Goal: Information Seeking & Learning: Learn about a topic

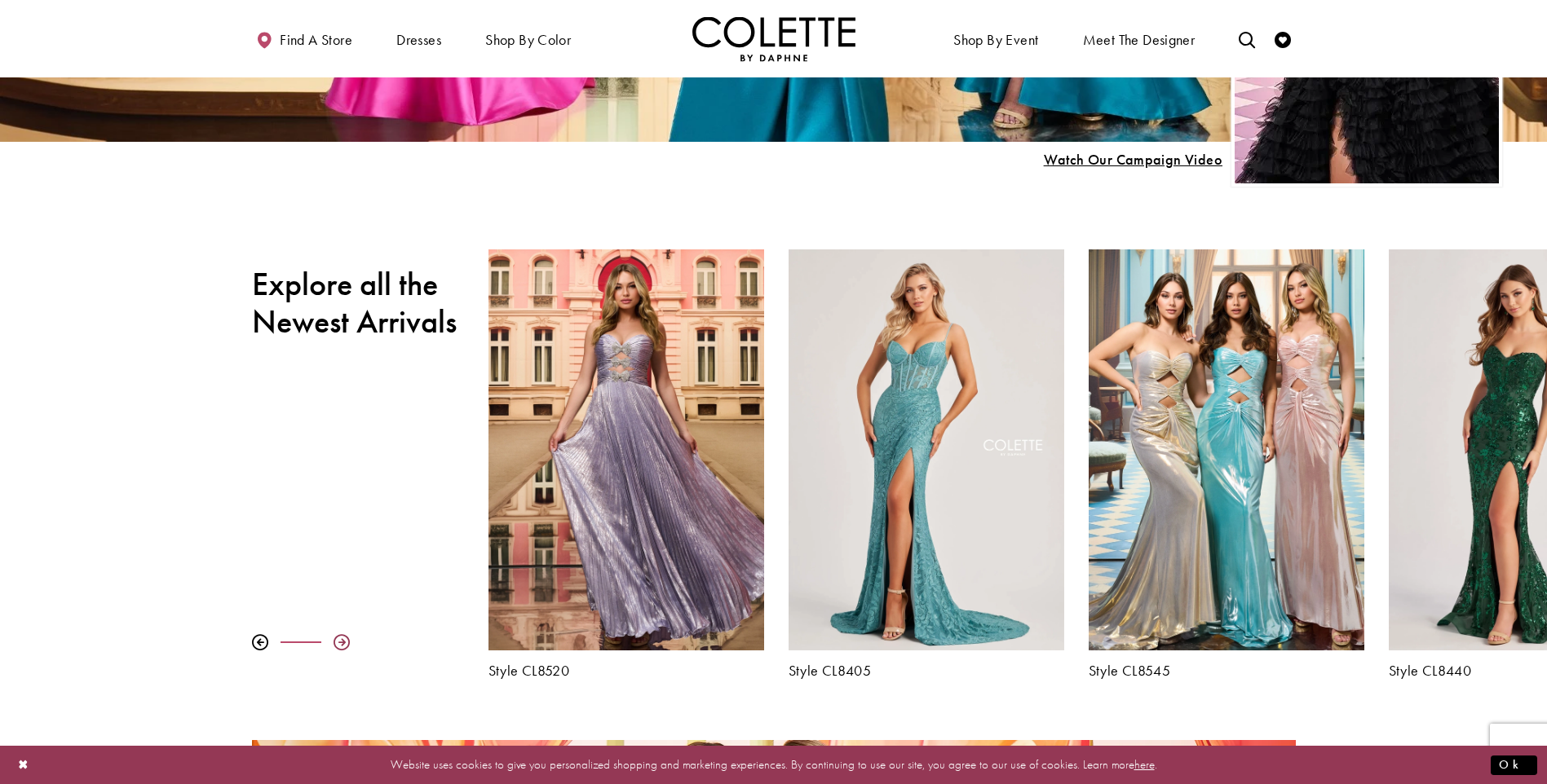
click at [341, 642] on div at bounding box center [341, 642] width 16 height 16
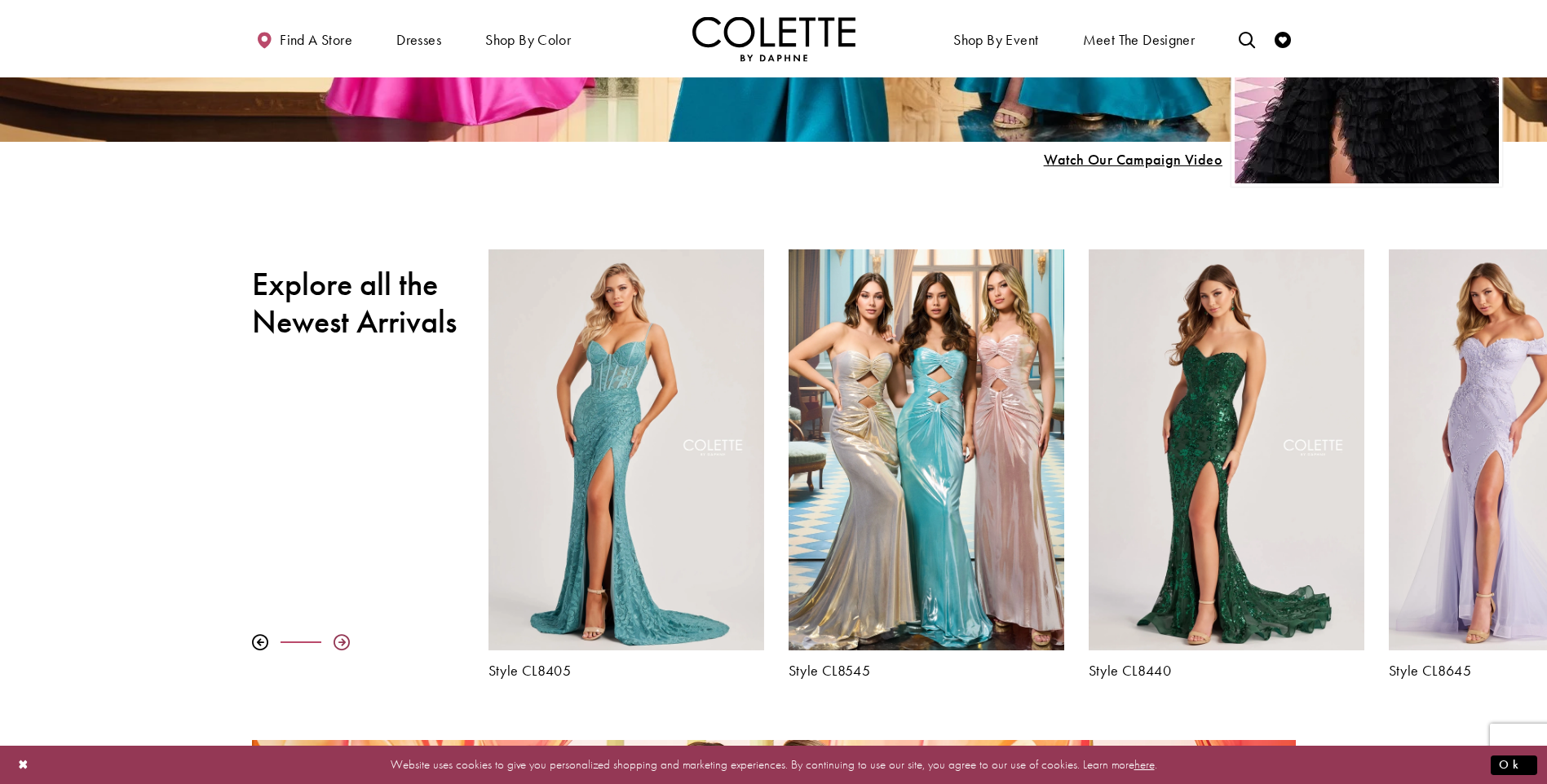
click at [341, 642] on div at bounding box center [341, 642] width 16 height 16
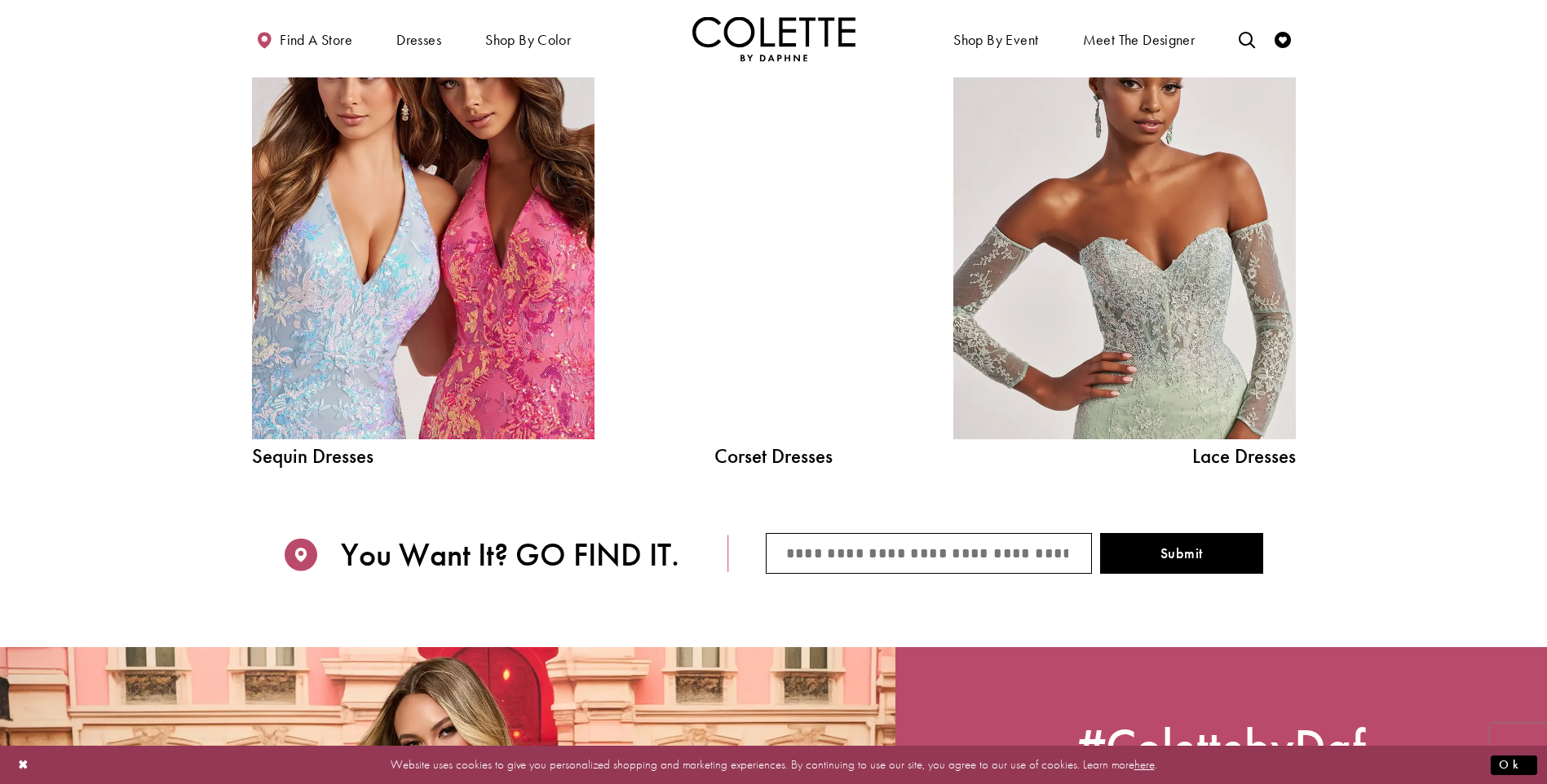
scroll to position [2039, 0]
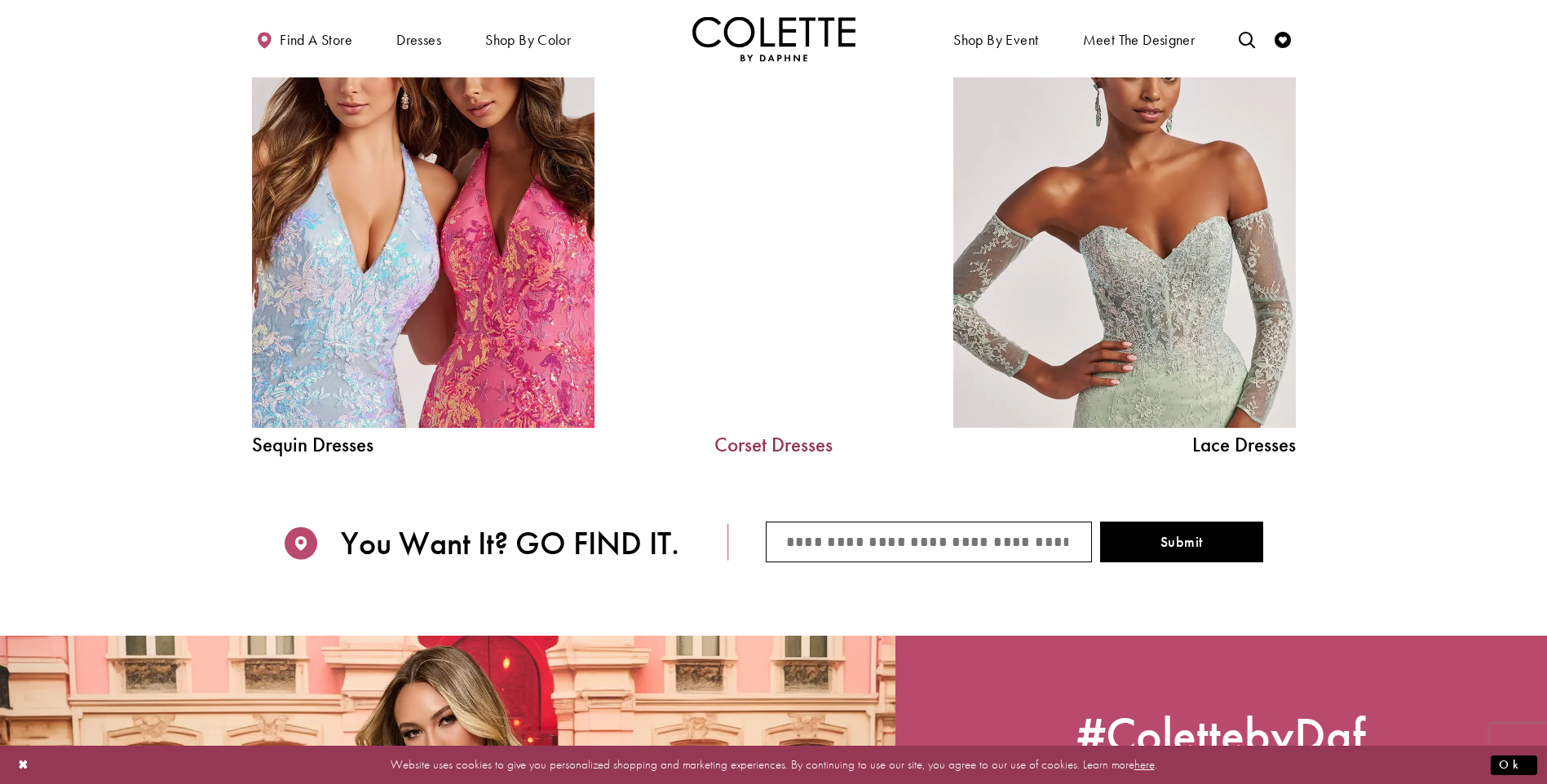
click at [771, 446] on link "Corset Dresses" at bounding box center [774, 445] width 244 height 21
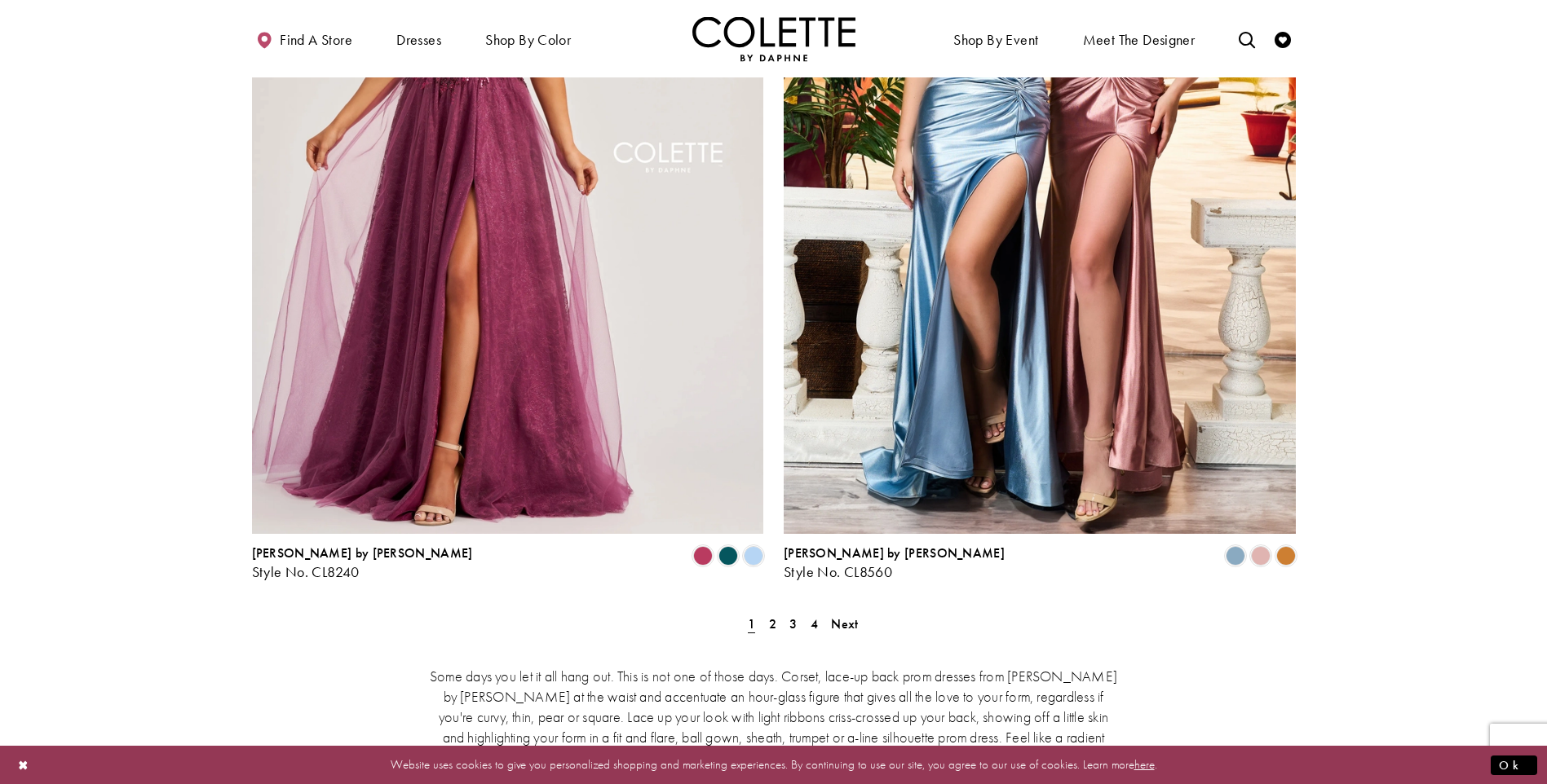
scroll to position [2853, 0]
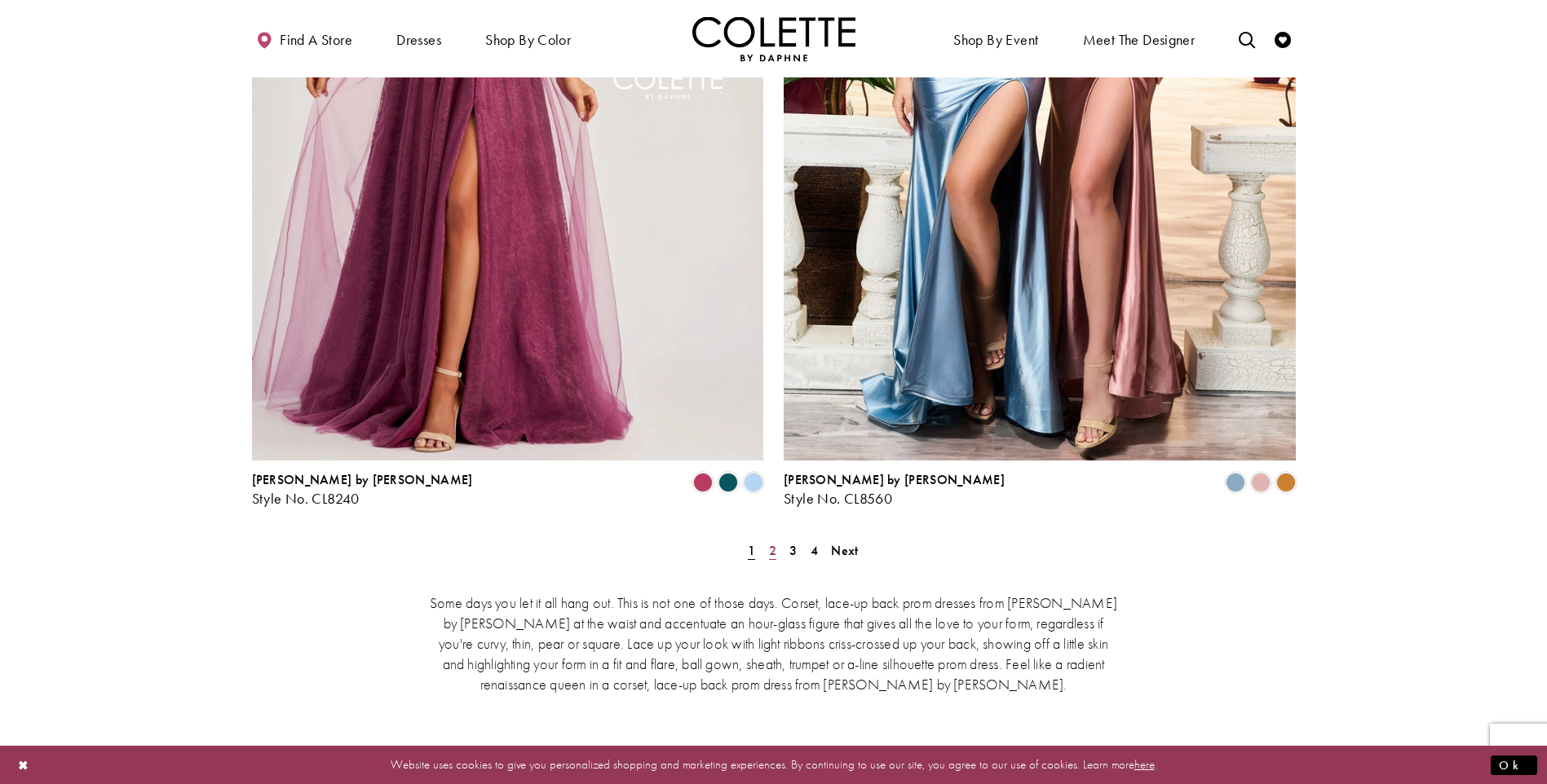
click at [769, 542] on span "2" at bounding box center [773, 551] width 7 height 17
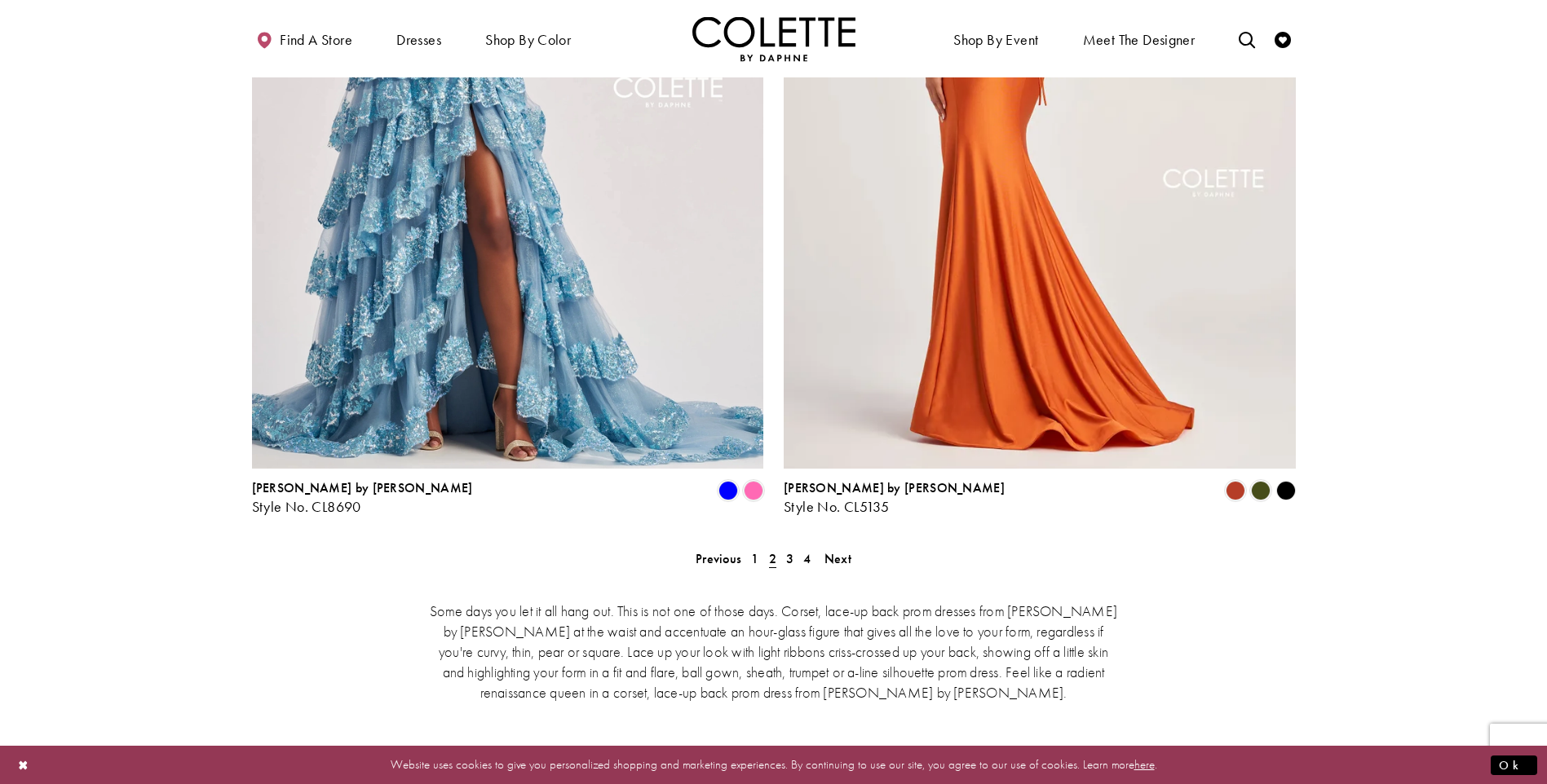
scroll to position [2860, 0]
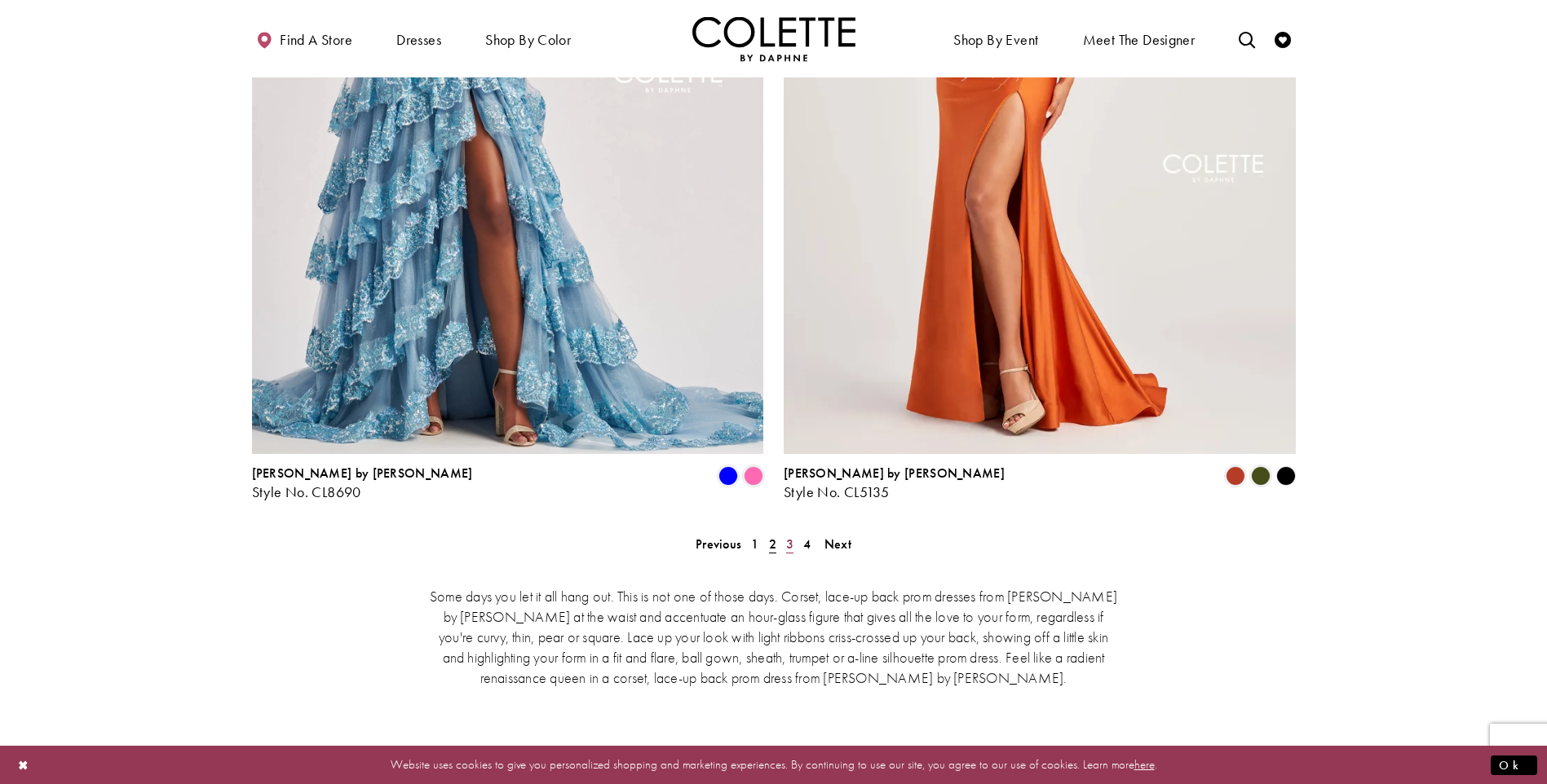
click at [788, 535] on span "3" at bounding box center [790, 543] width 7 height 17
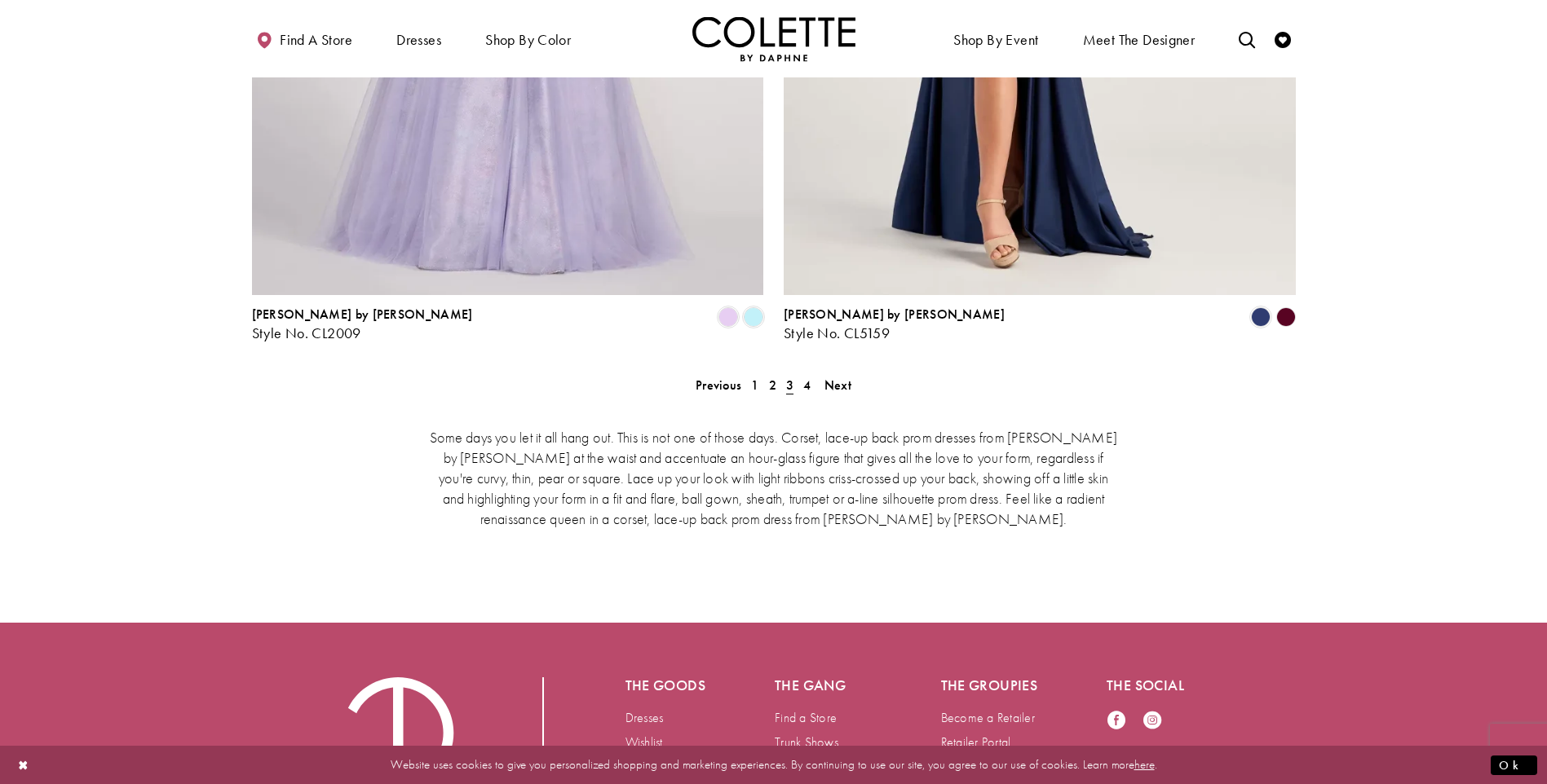
scroll to position [3023, 0]
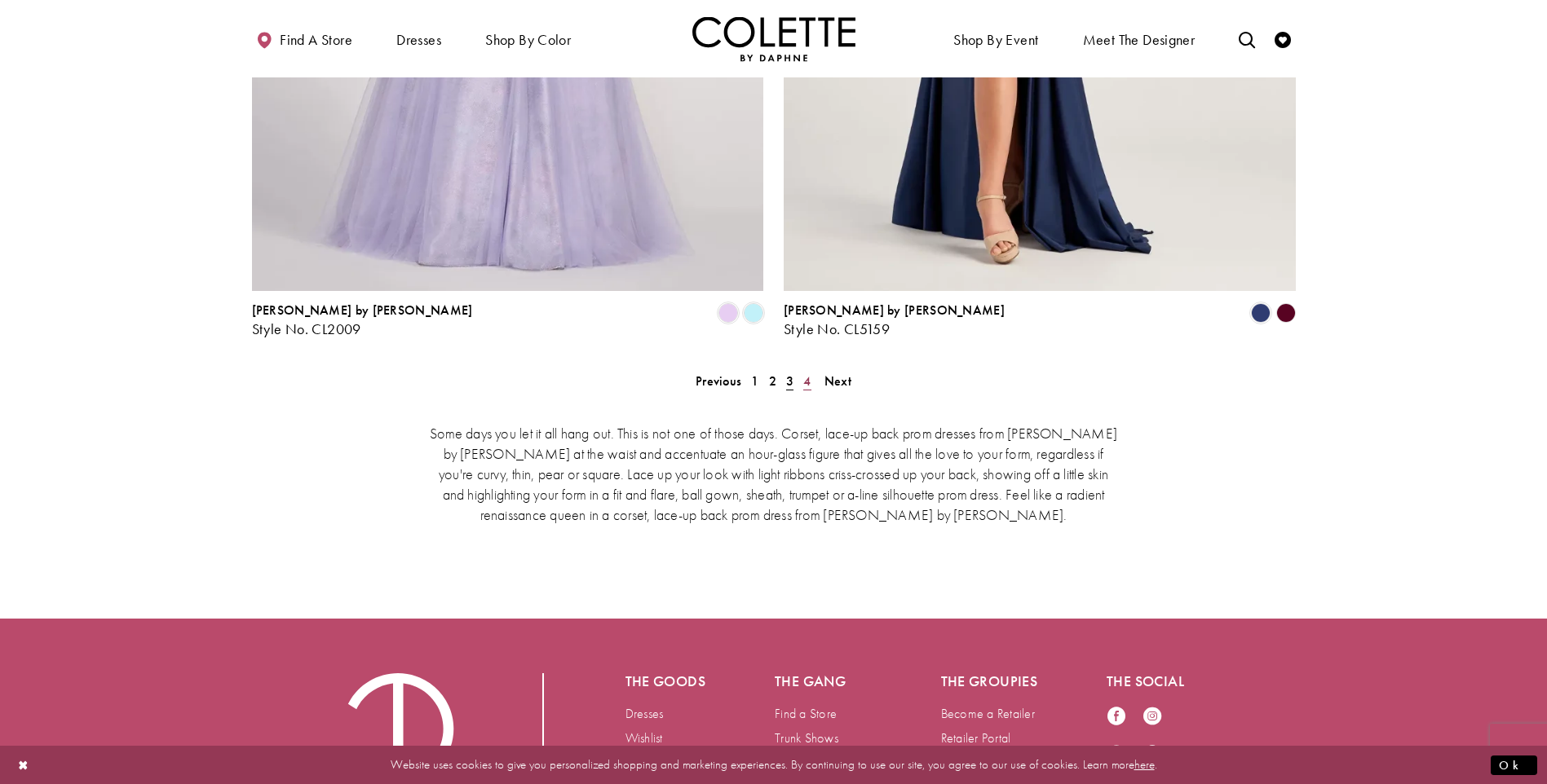
click at [810, 373] on span "4" at bounding box center [807, 381] width 7 height 17
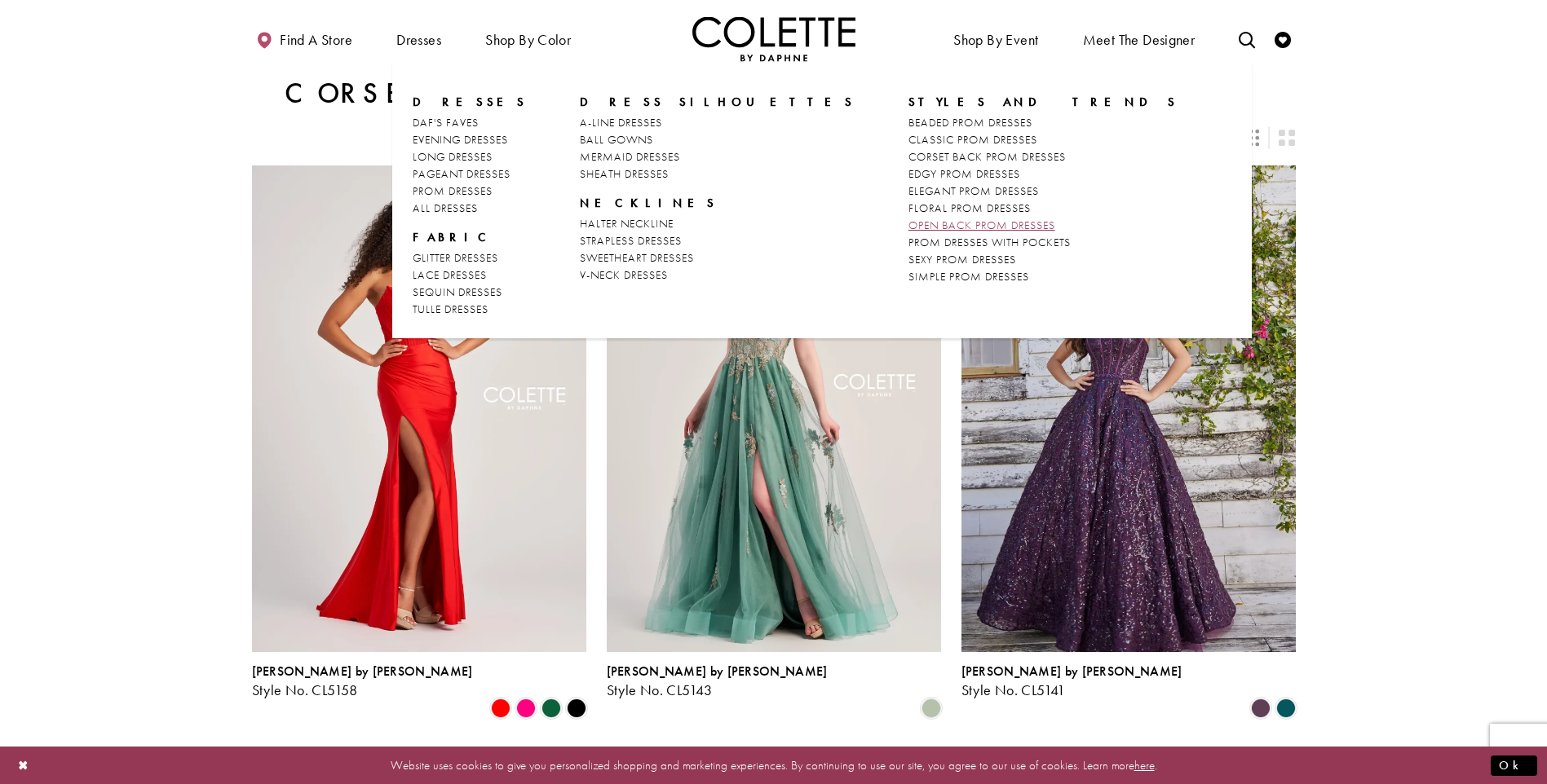
click at [908, 225] on span "OPEN BACK PROM DRESSES" at bounding box center [981, 225] width 146 height 14
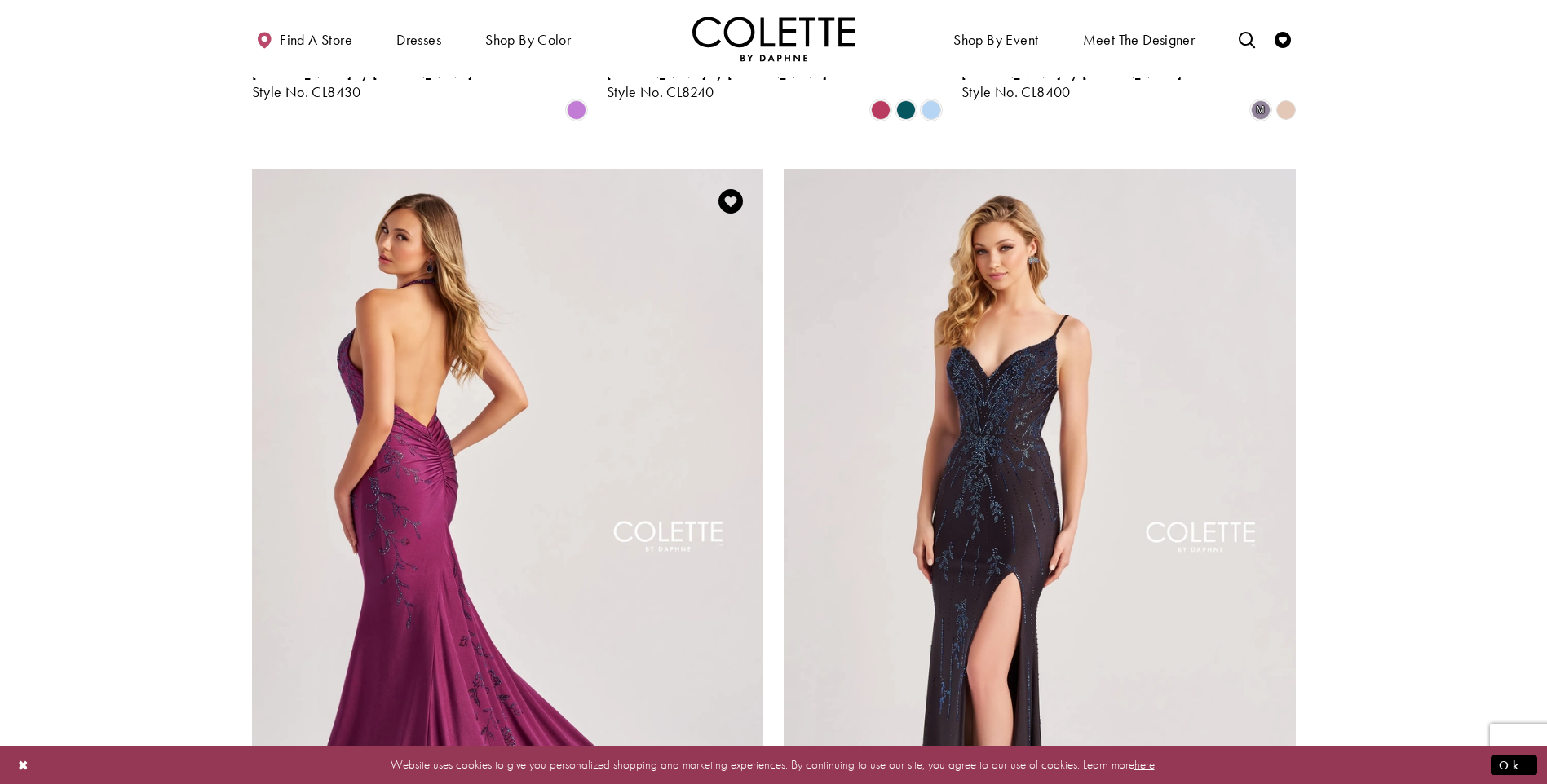
scroll to position [2365, 0]
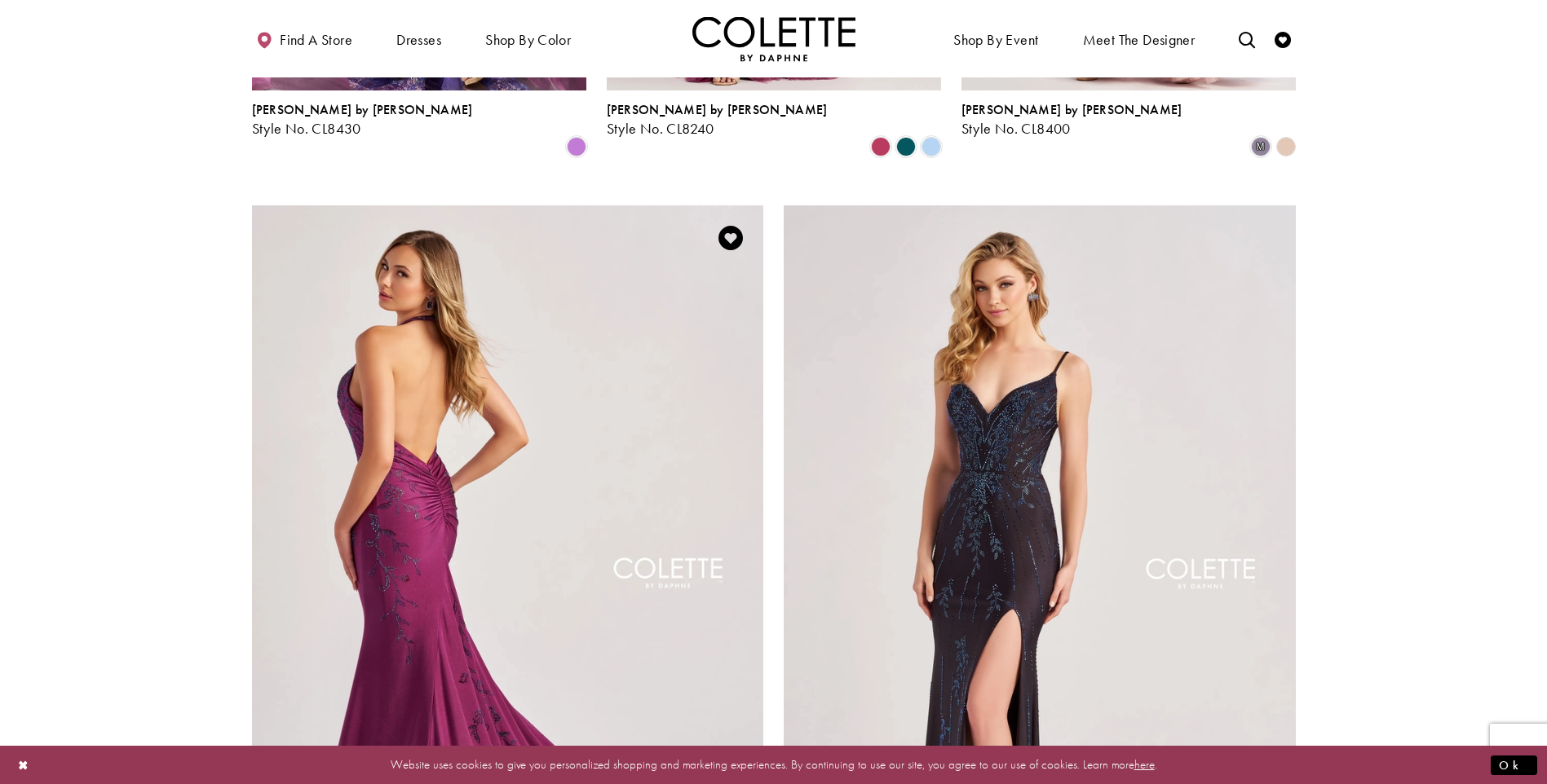
click at [396, 418] on img "Visit Colette by Daphne Style No. CL8455 Page" at bounding box center [508, 577] width 512 height 744
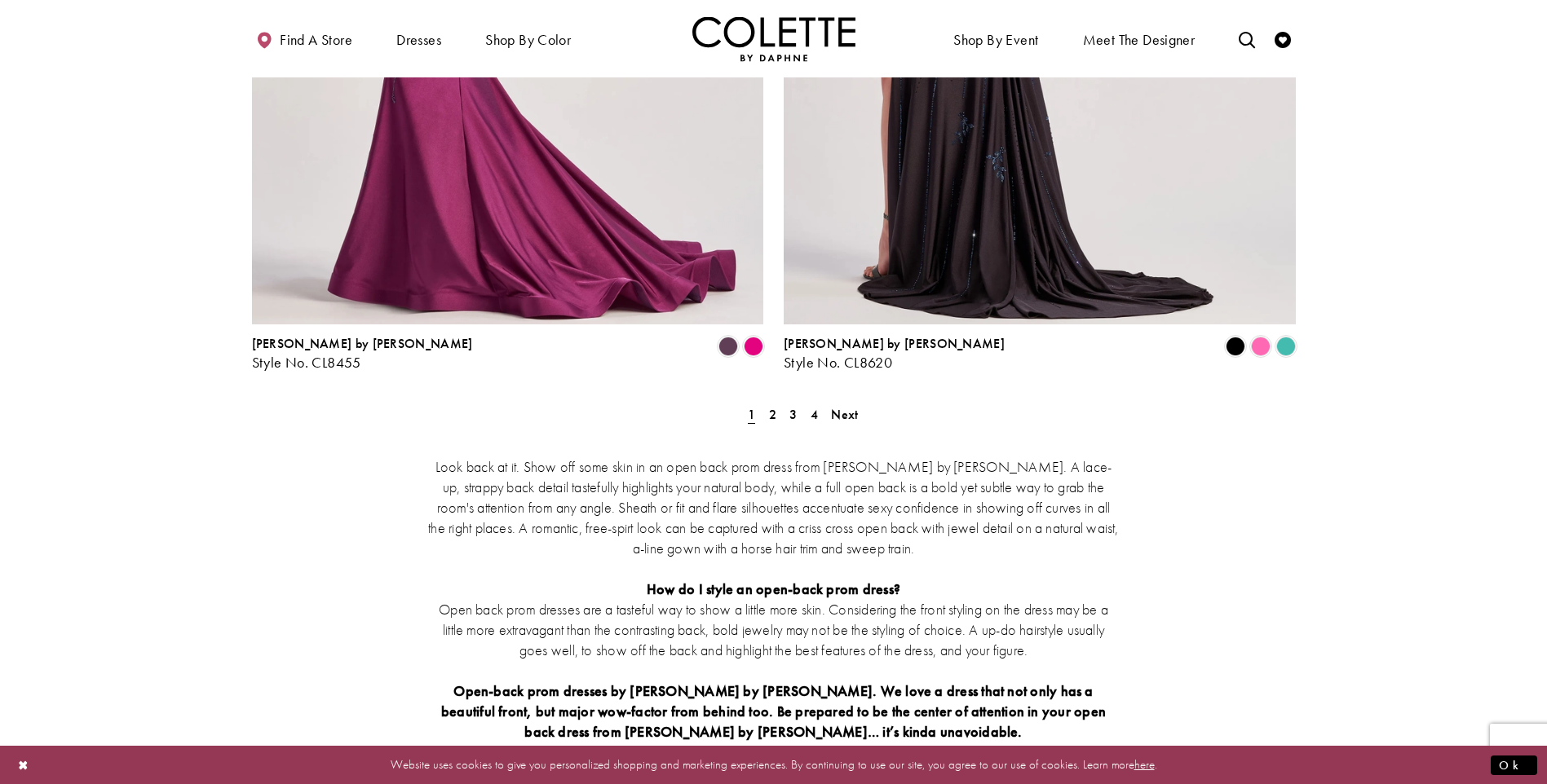
scroll to position [3098, 0]
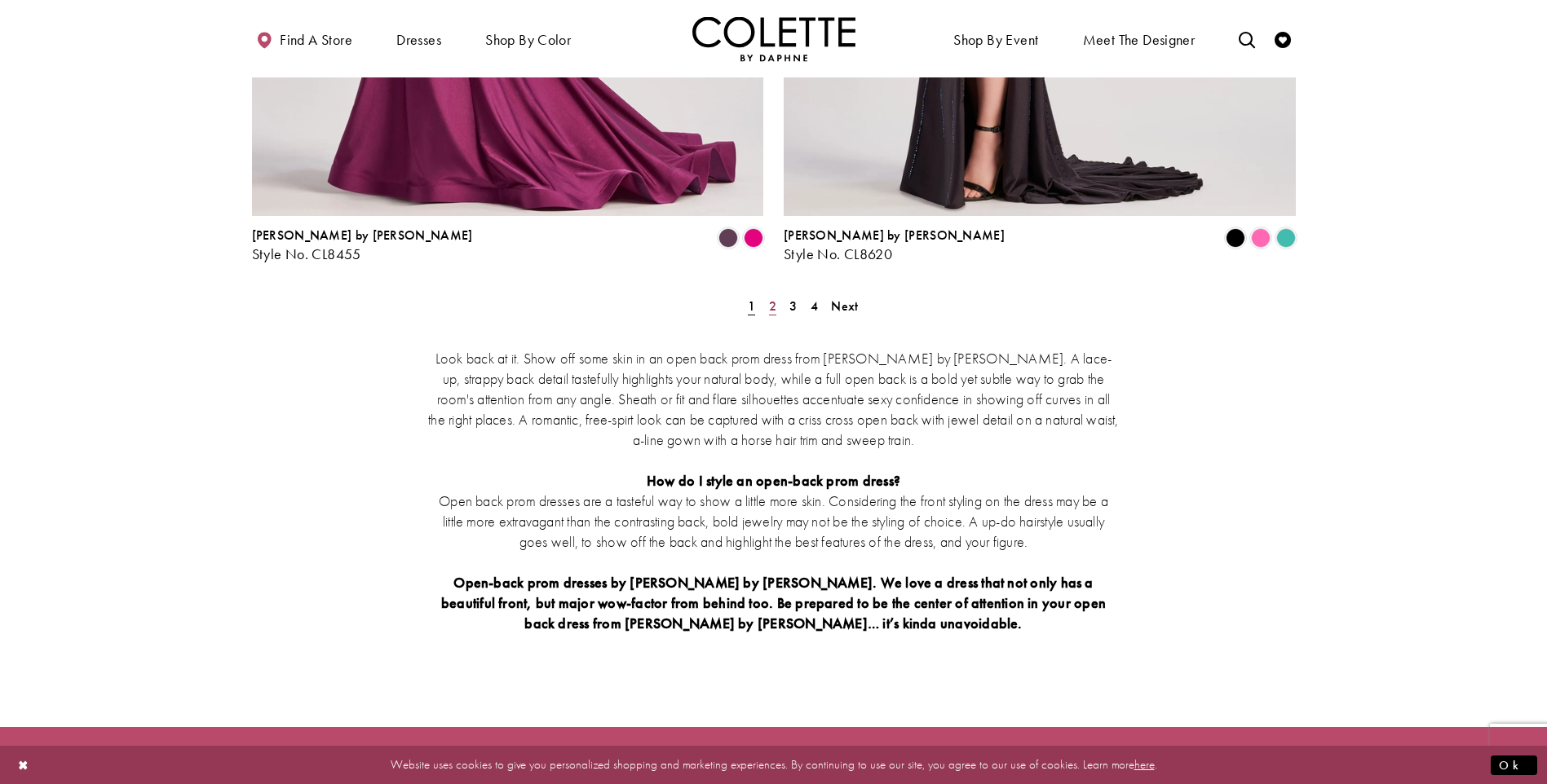
click at [774, 297] on span "2" at bounding box center [773, 305] width 7 height 17
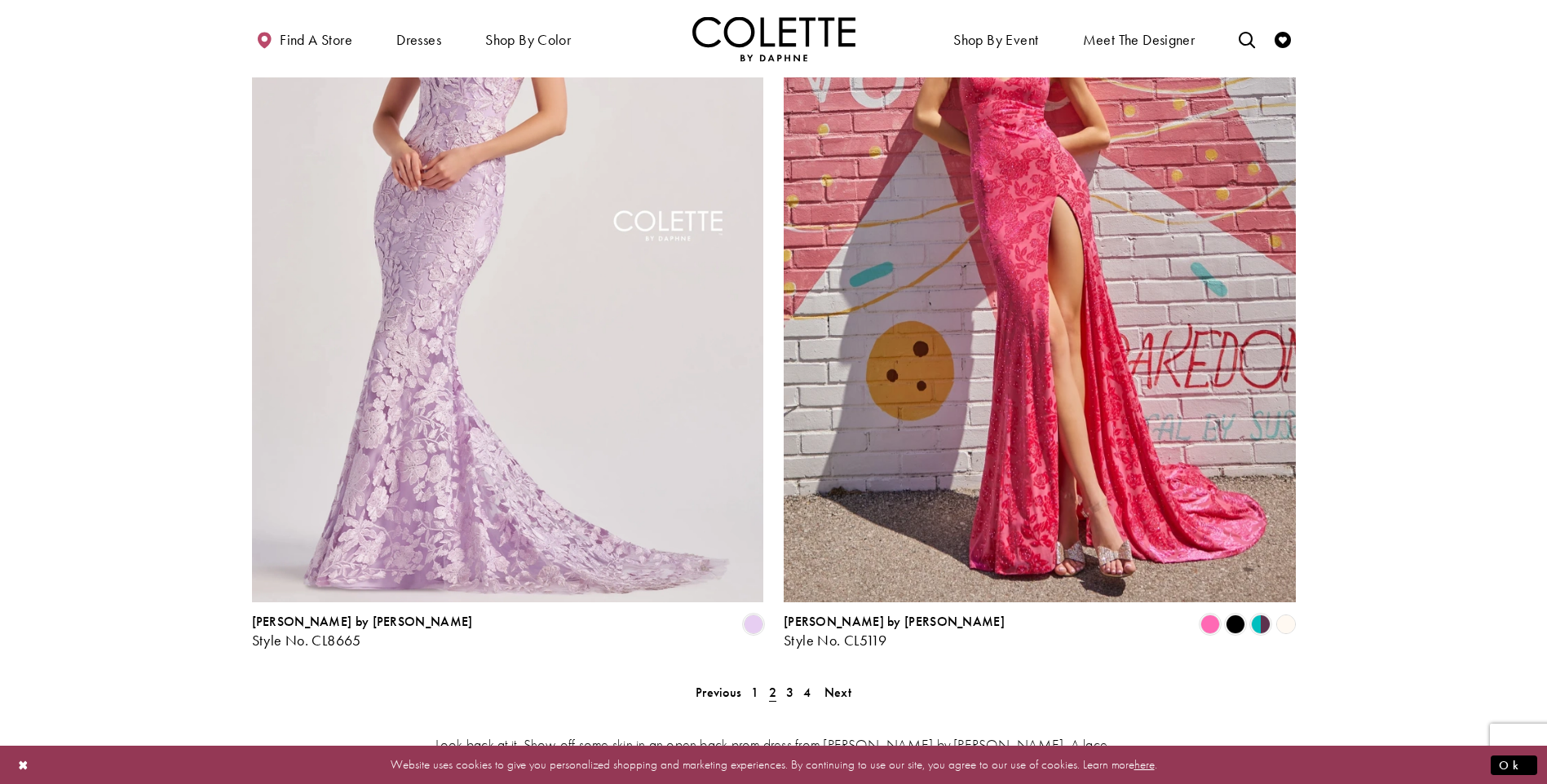
scroll to position [2779, 0]
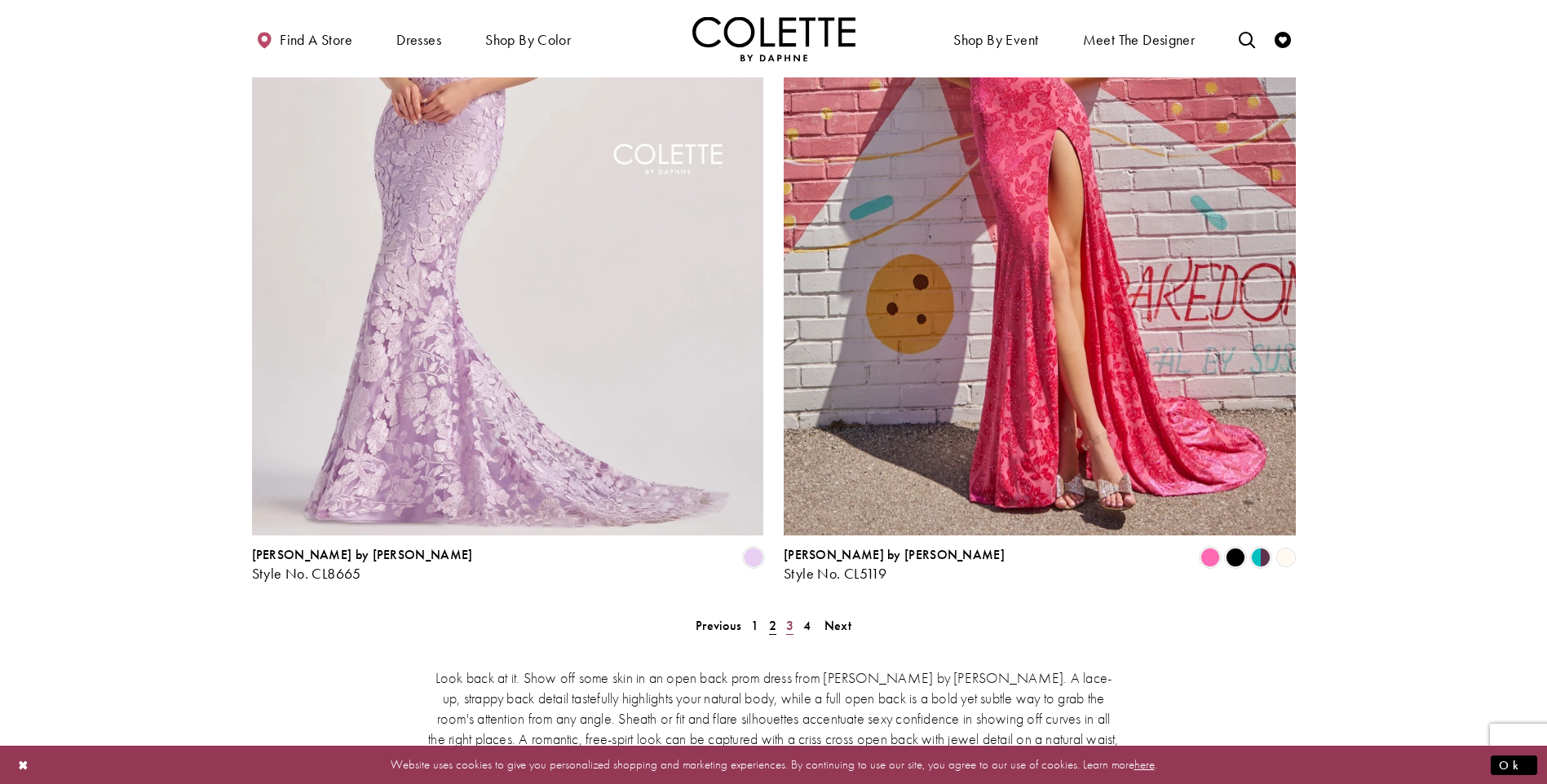
click at [789, 617] on span "3" at bounding box center [790, 625] width 7 height 17
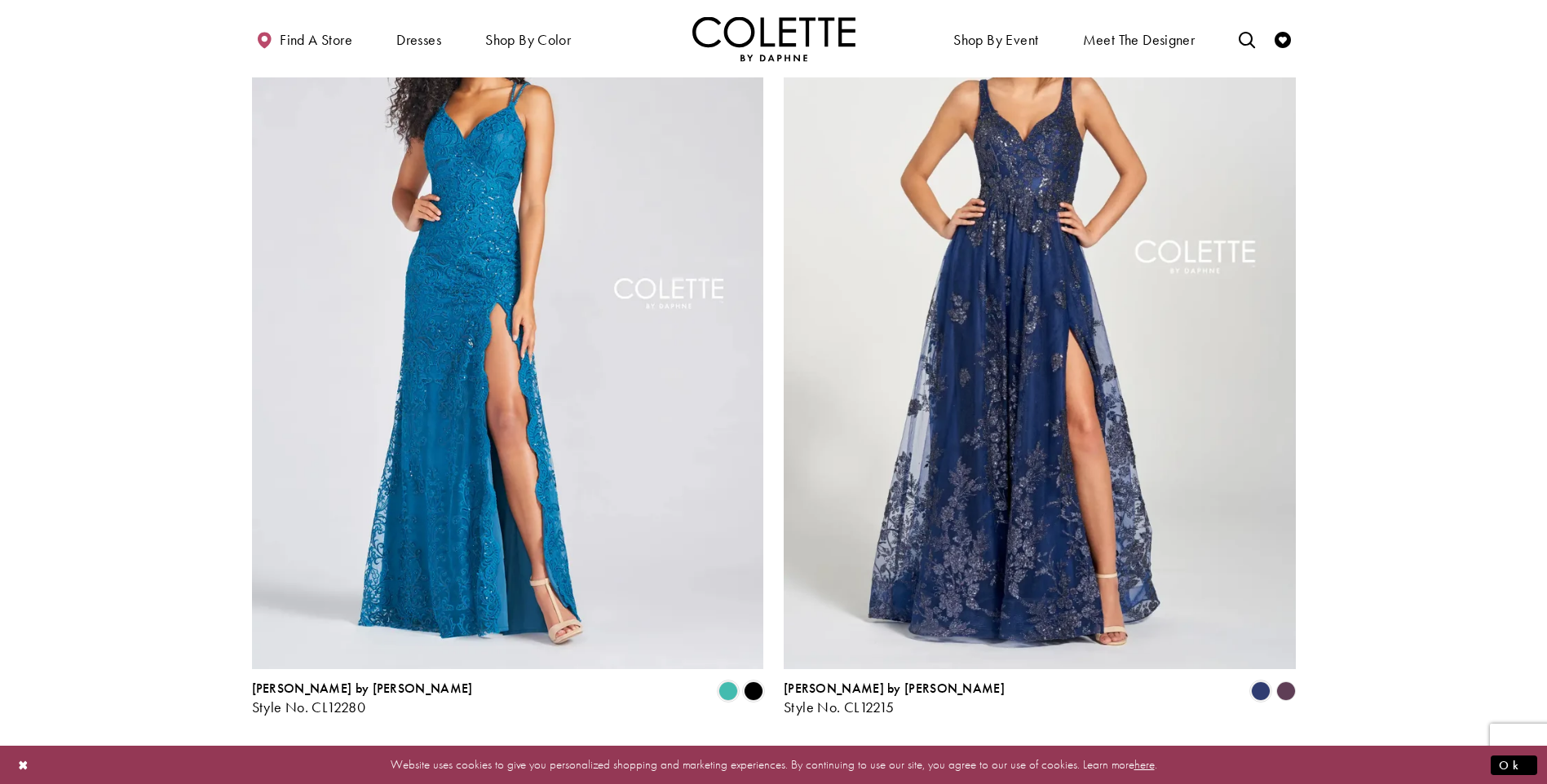
scroll to position [2697, 0]
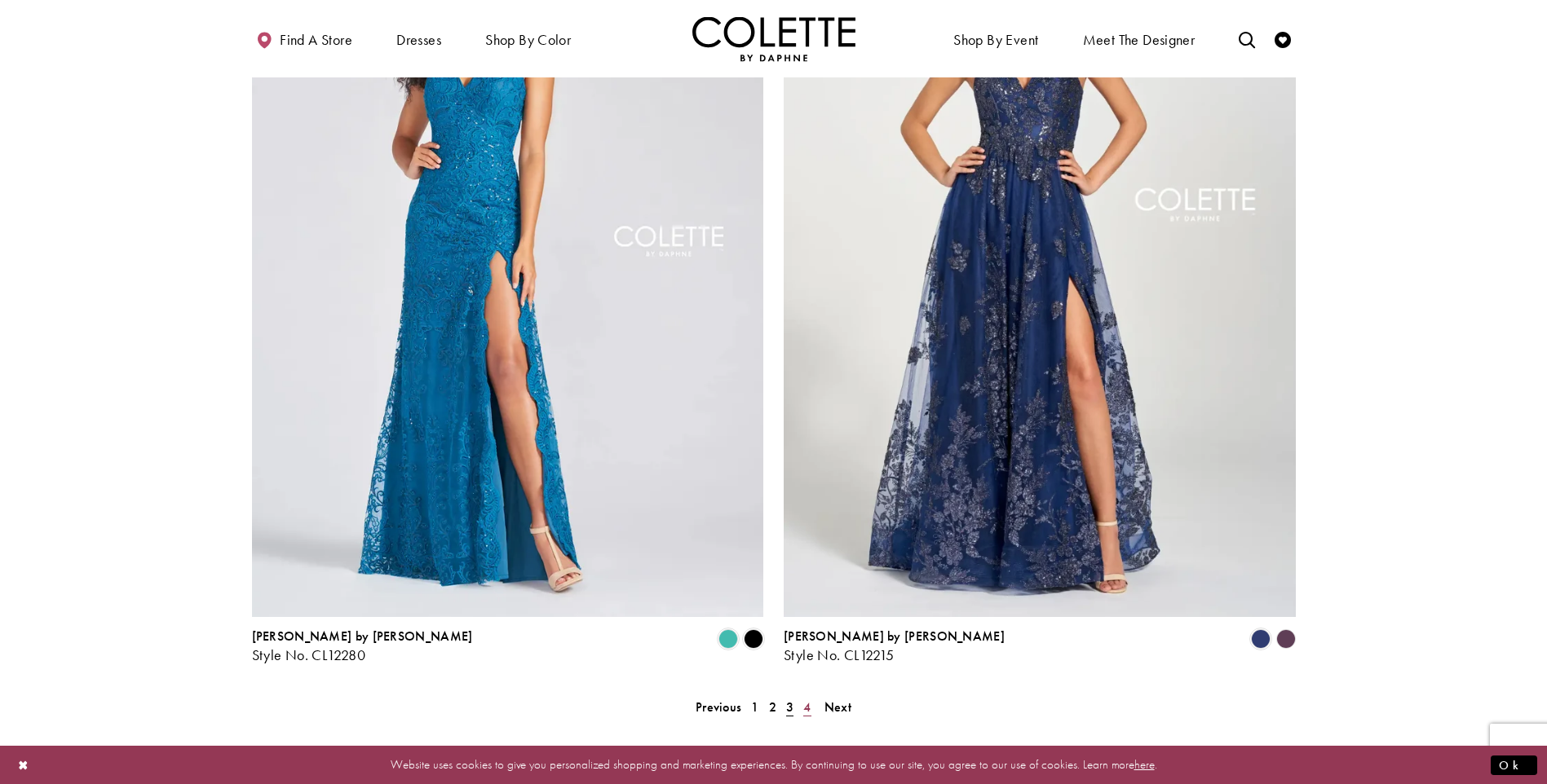
click at [807, 699] on span "4" at bounding box center [807, 707] width 7 height 17
